Goal: Task Accomplishment & Management: Use online tool/utility

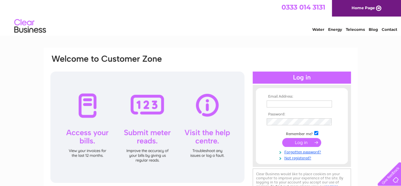
type input "[EMAIL_ADDRESS][DOMAIN_NAME]"
click at [305, 144] on input "submit" at bounding box center [301, 142] width 39 height 9
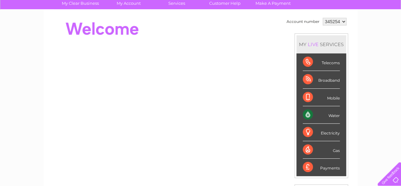
scroll to position [29, 0]
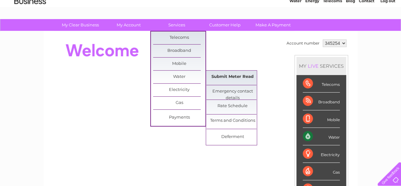
click at [227, 75] on link "Submit Meter Read" at bounding box center [233, 76] width 52 height 13
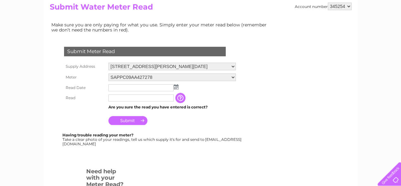
scroll to position [79, 0]
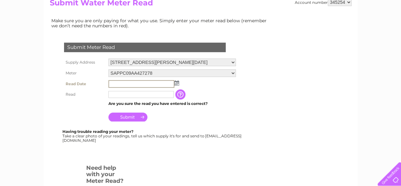
click at [116, 84] on input "text" at bounding box center [142, 84] width 66 height 8
click at [177, 82] on img at bounding box center [176, 82] width 5 height 5
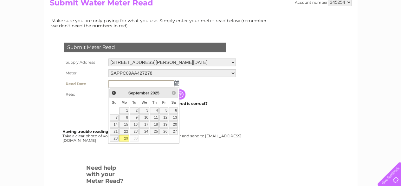
click at [124, 137] on link "29" at bounding box center [124, 138] width 10 height 6
type input "[DATE]"
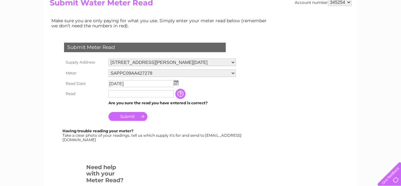
click at [123, 93] on input "text" at bounding box center [141, 93] width 65 height 7
type input "01822"
click at [126, 116] on input "Submit" at bounding box center [128, 116] width 39 height 9
